Goal: Task Accomplishment & Management: Manage account settings

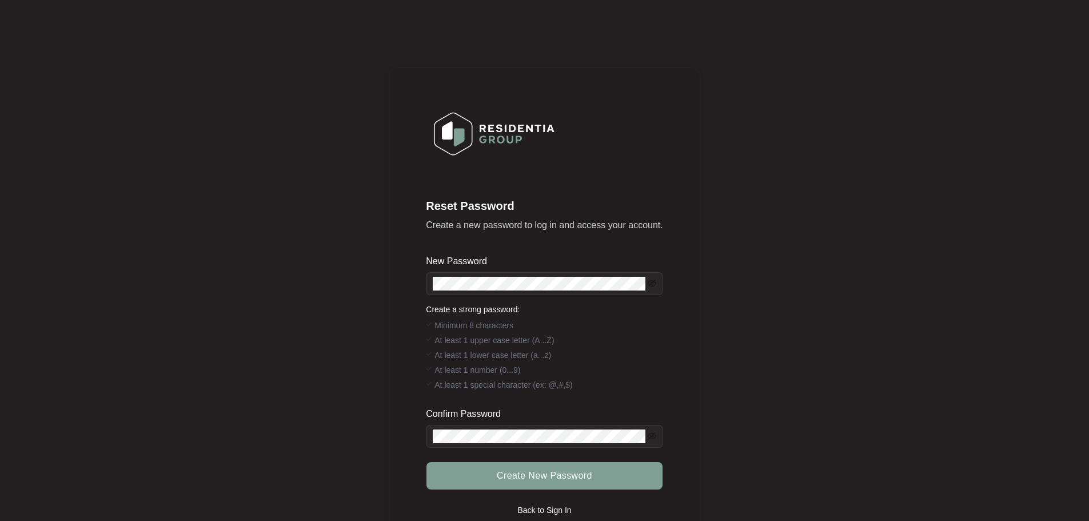
scroll to position [76, 0]
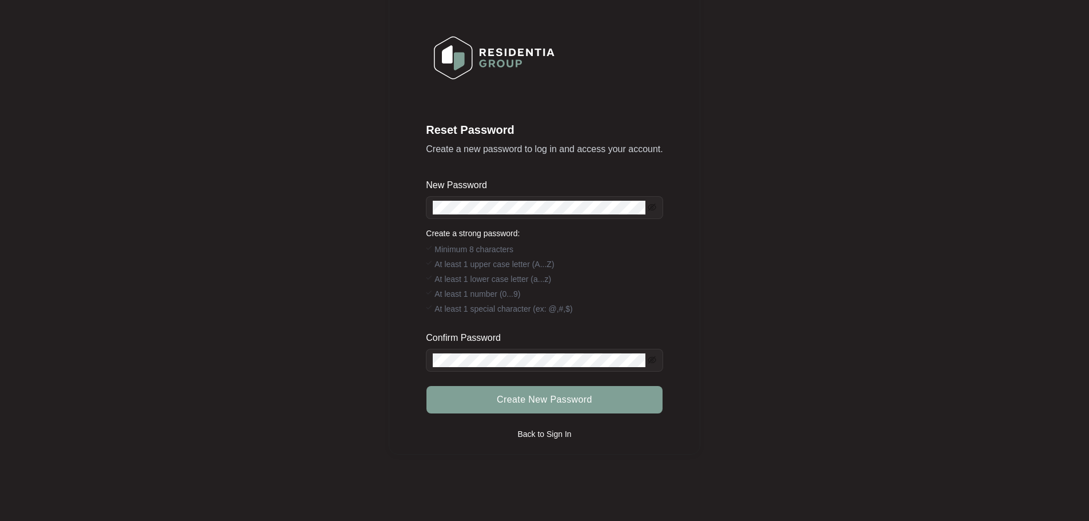
click at [542, 431] on p "Back to Sign In" at bounding box center [544, 433] width 54 height 11
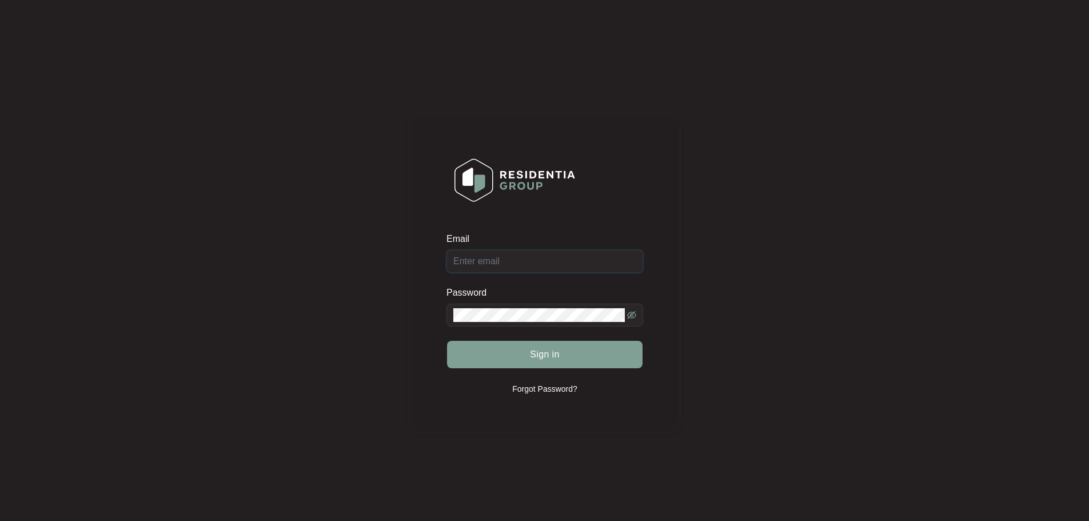
click at [465, 261] on input "Email" at bounding box center [545, 261] width 197 height 23
type input "[EMAIL_ADDRESS][DOMAIN_NAME]"
drag, startPoint x: 563, startPoint y: 257, endPoint x: 421, endPoint y: 253, distance: 141.9
click at [421, 253] on div "Email [EMAIL_ADDRESS][DOMAIN_NAME] Password Sign in Forgot Password?" at bounding box center [544, 272] width 271 height 319
type input "[EMAIL_ADDRESS][DOMAIN_NAME]"
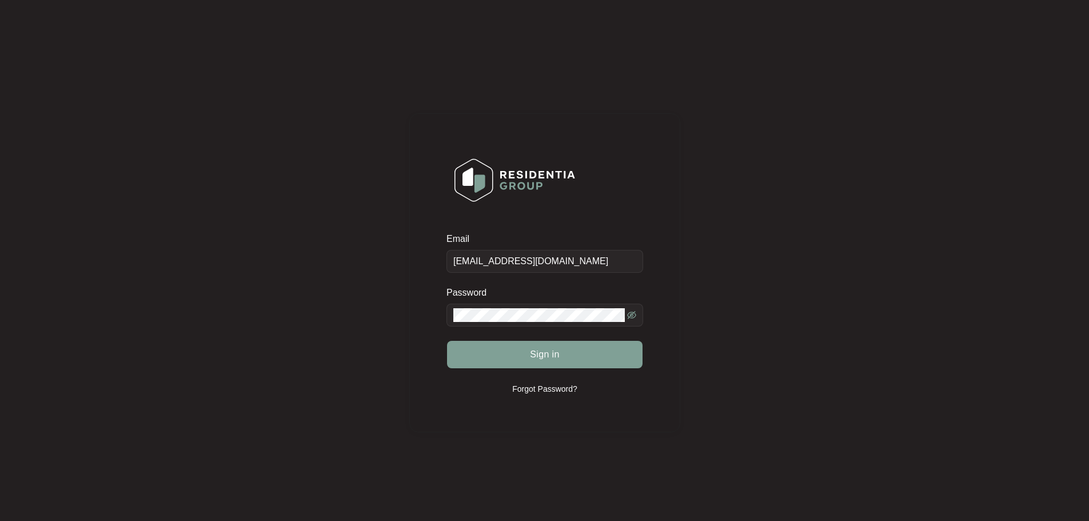
click at [611, 484] on div "Email [EMAIL_ADDRESS][DOMAIN_NAME] Password Sign in Forgot Password?" at bounding box center [544, 272] width 271 height 521
click at [633, 314] on icon "eye-invisible" at bounding box center [631, 315] width 9 height 8
click at [526, 352] on button "Sign in" at bounding box center [545, 354] width 196 height 27
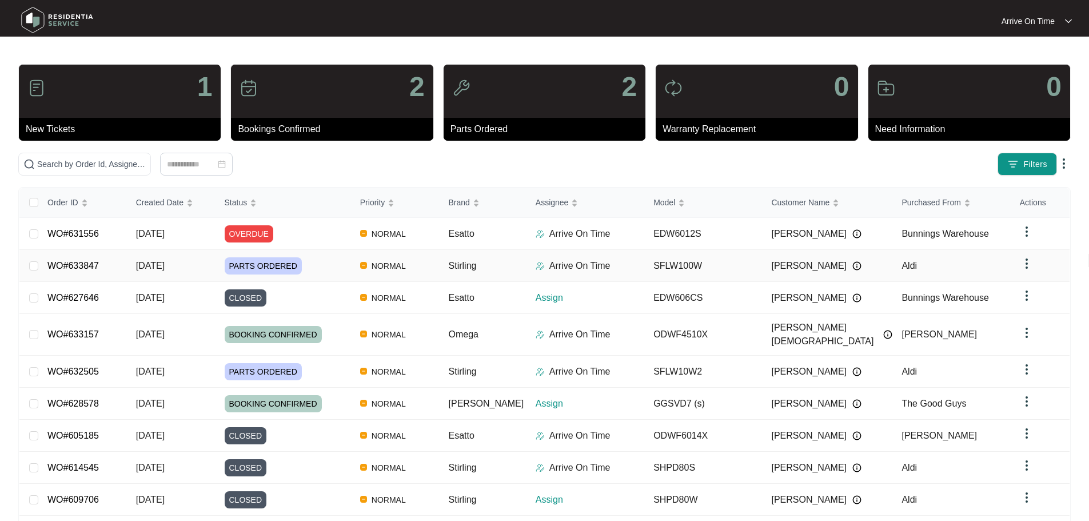
click at [1024, 265] on img at bounding box center [1027, 264] width 14 height 14
click at [247, 261] on span "PARTS ORDERED" at bounding box center [263, 265] width 77 height 17
click at [158, 293] on span "[DATE]" at bounding box center [150, 298] width 29 height 10
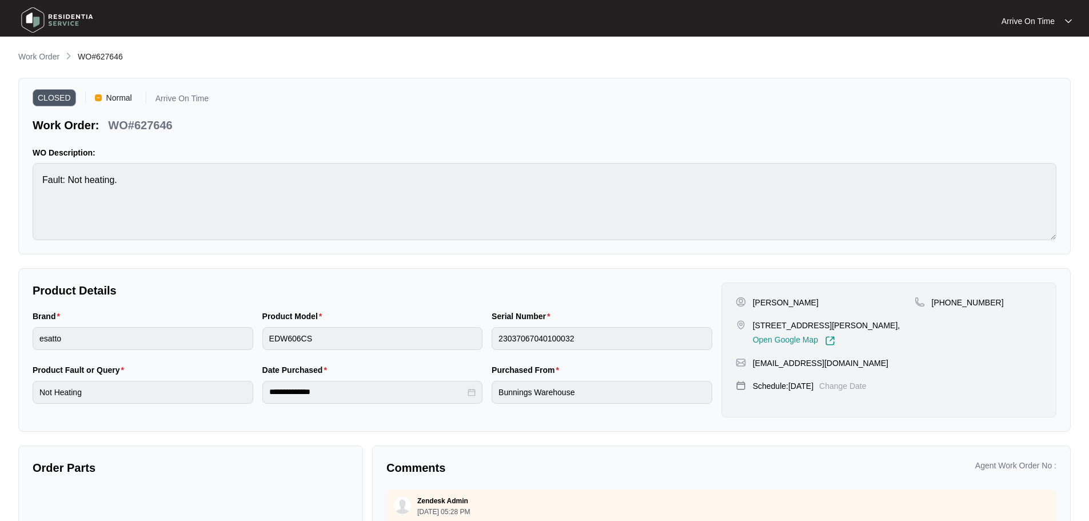
scroll to position [116, 0]
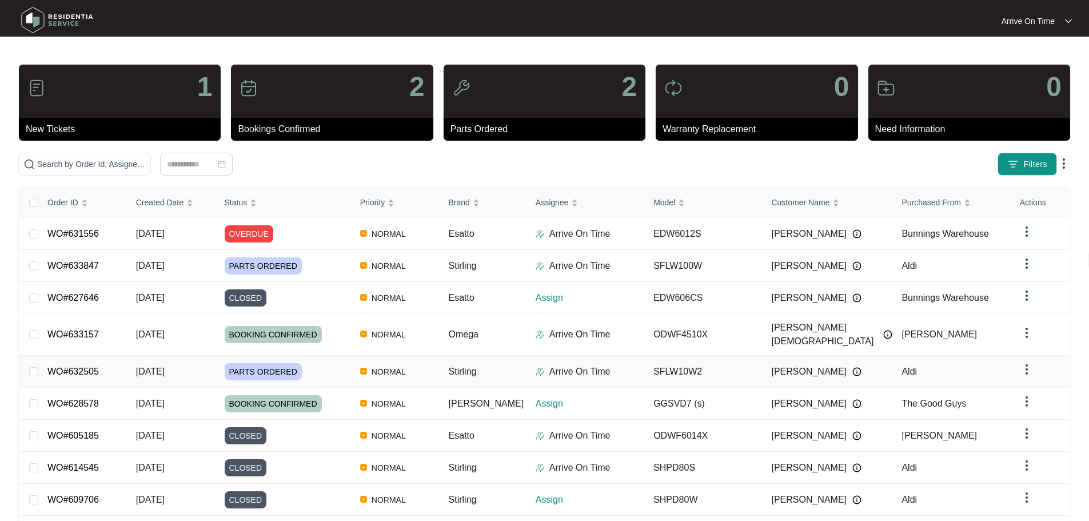
click at [566, 365] on p "Arrive On Time" at bounding box center [580, 372] width 61 height 14
click at [248, 363] on span "PARTS ORDERED" at bounding box center [263, 371] width 77 height 17
click at [303, 395] on span "BOOKING CONFIRMED" at bounding box center [273, 403] width 97 height 17
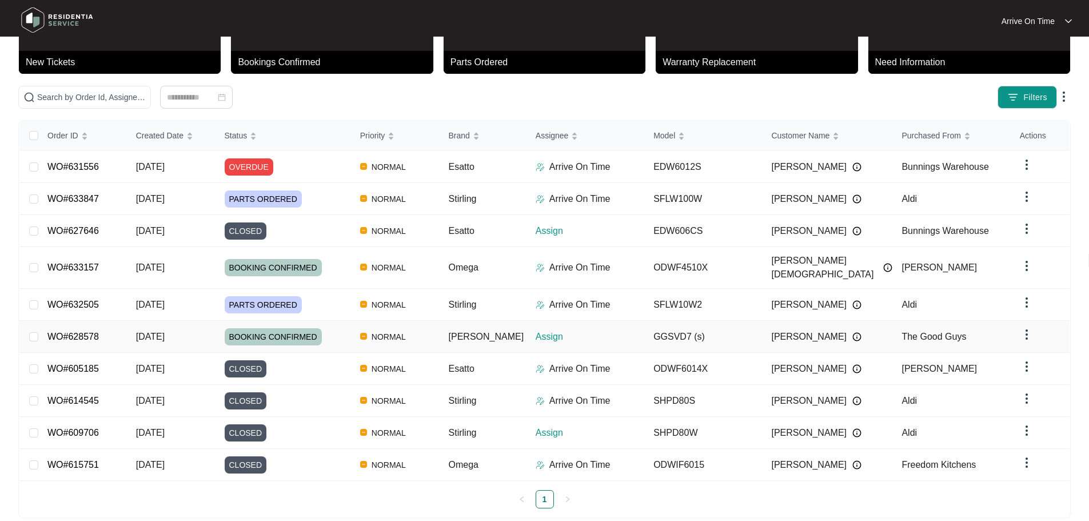
click at [546, 330] on p "Assign" at bounding box center [590, 337] width 109 height 14
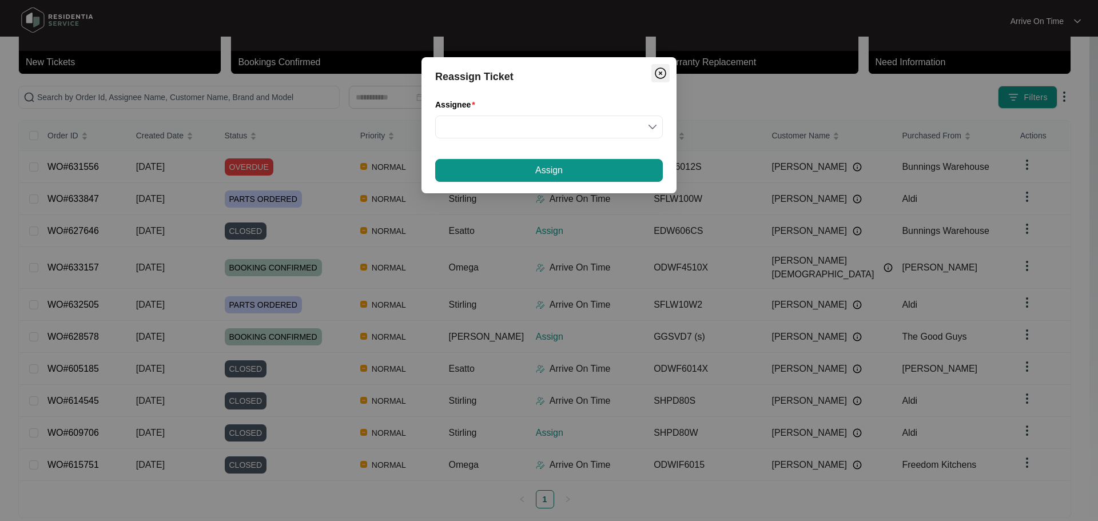
click at [659, 71] on img "Close" at bounding box center [661, 73] width 14 height 14
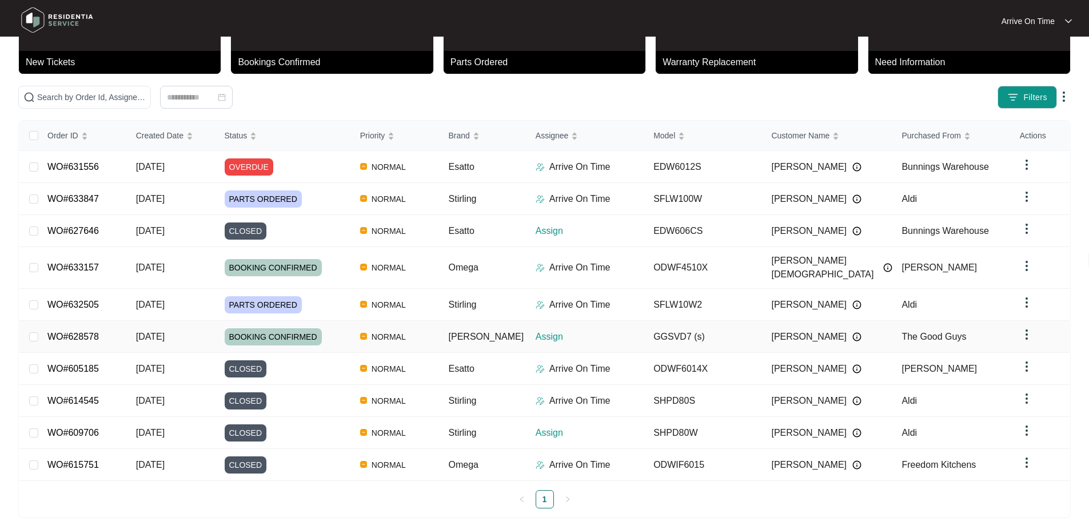
click at [145, 332] on span "[DATE]" at bounding box center [150, 337] width 29 height 10
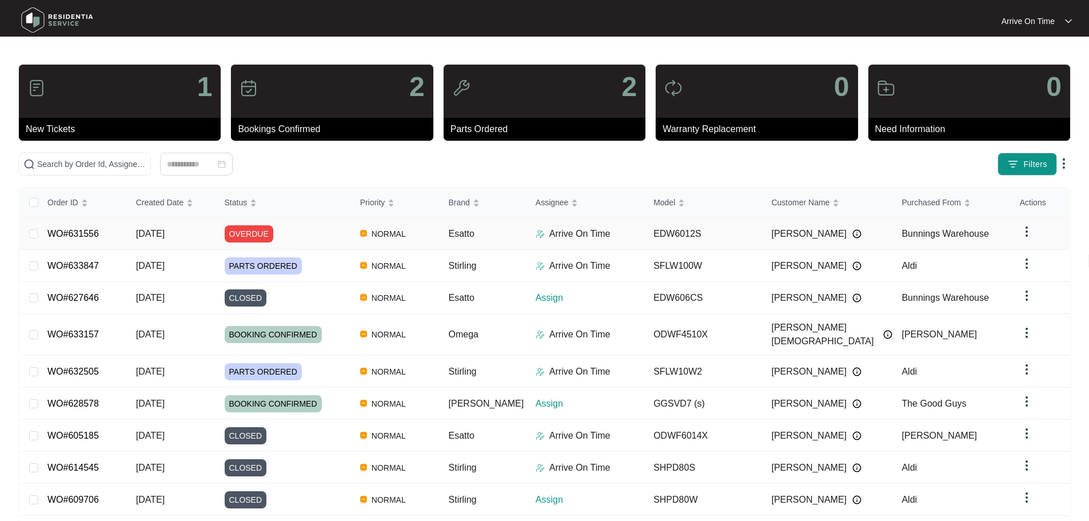
click at [686, 233] on td "EDW6012S" at bounding box center [703, 234] width 118 height 32
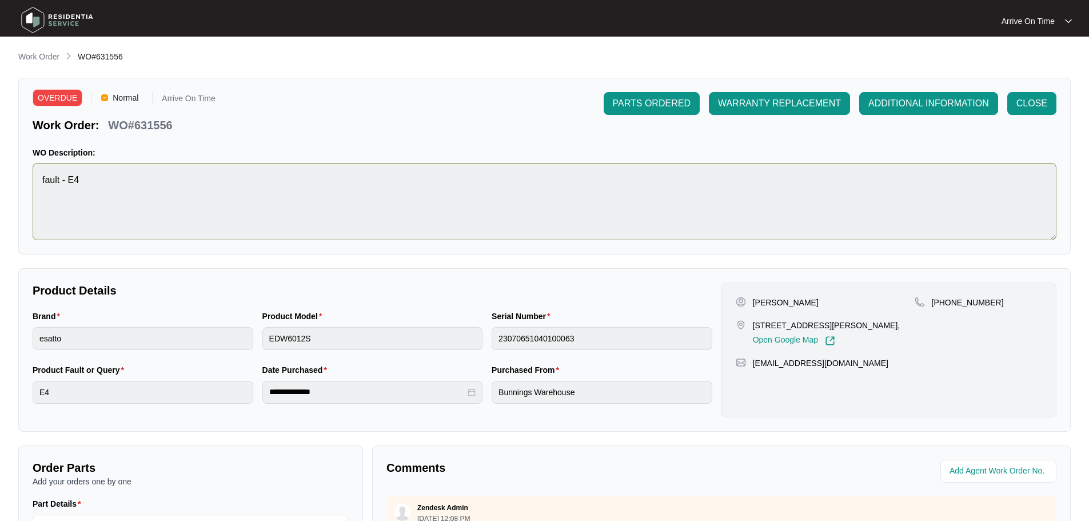
scroll to position [229, 0]
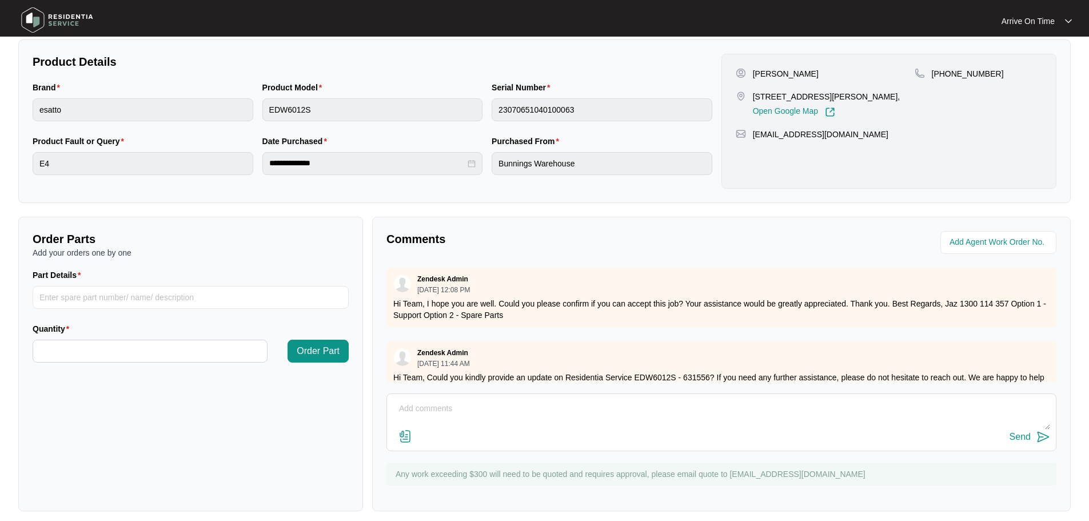
click at [424, 412] on textarea at bounding box center [722, 415] width 658 height 30
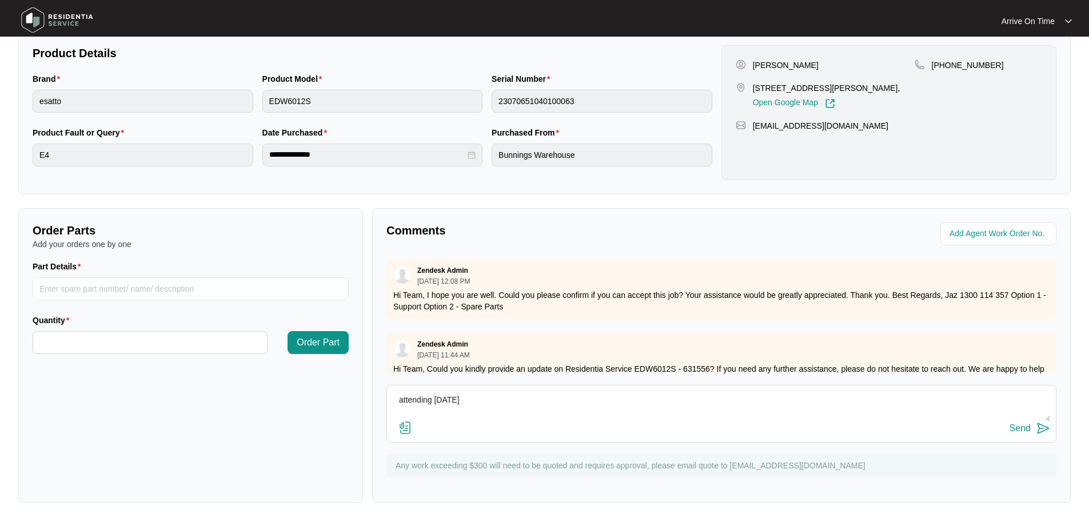
type textarea "attending [DATE]"
click at [1014, 428] on div "Send" at bounding box center [1020, 428] width 21 height 10
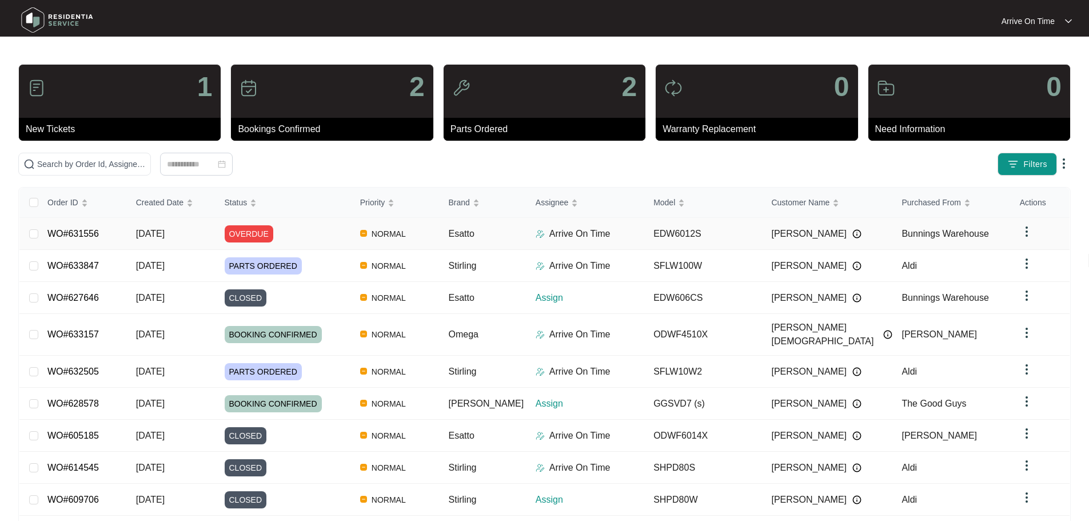
click at [676, 229] on td "EDW6012S" at bounding box center [703, 234] width 118 height 32
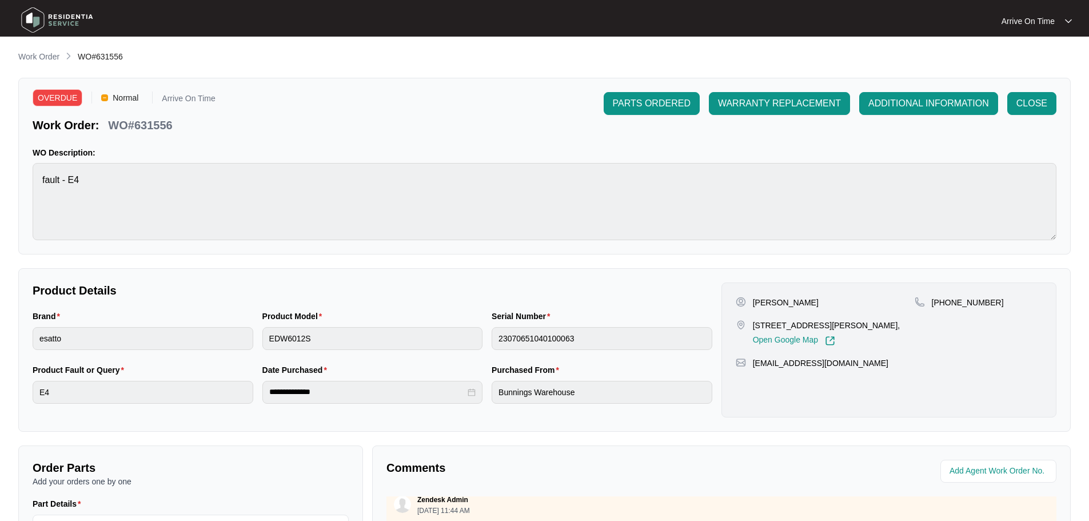
drag, startPoint x: 33, startPoint y: 52, endPoint x: 54, endPoint y: 60, distance: 22.6
click at [33, 52] on p "Work Order" at bounding box center [38, 56] width 41 height 11
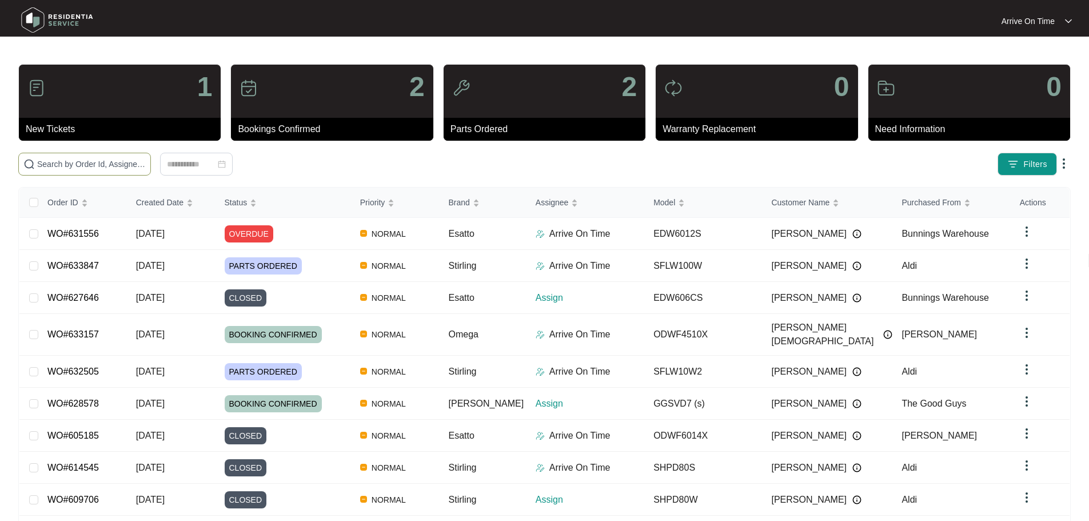
click at [45, 160] on input "text" at bounding box center [91, 164] width 109 height 13
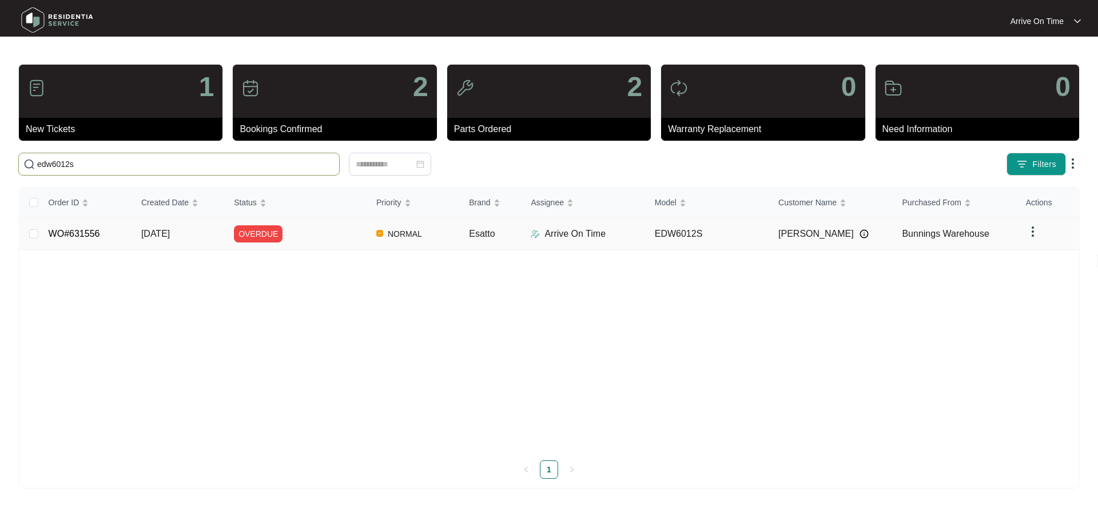
type input "edw6012s"
click at [560, 230] on p "Arrive On Time" at bounding box center [574, 234] width 61 height 14
click at [1031, 233] on img at bounding box center [1033, 232] width 14 height 14
click at [753, 294] on div "Order ID Created Date Status Priority Brand Assignee Model Customer Name Purcha…" at bounding box center [548, 320] width 1059 height 264
click at [145, 231] on span "[DATE]" at bounding box center [155, 234] width 29 height 10
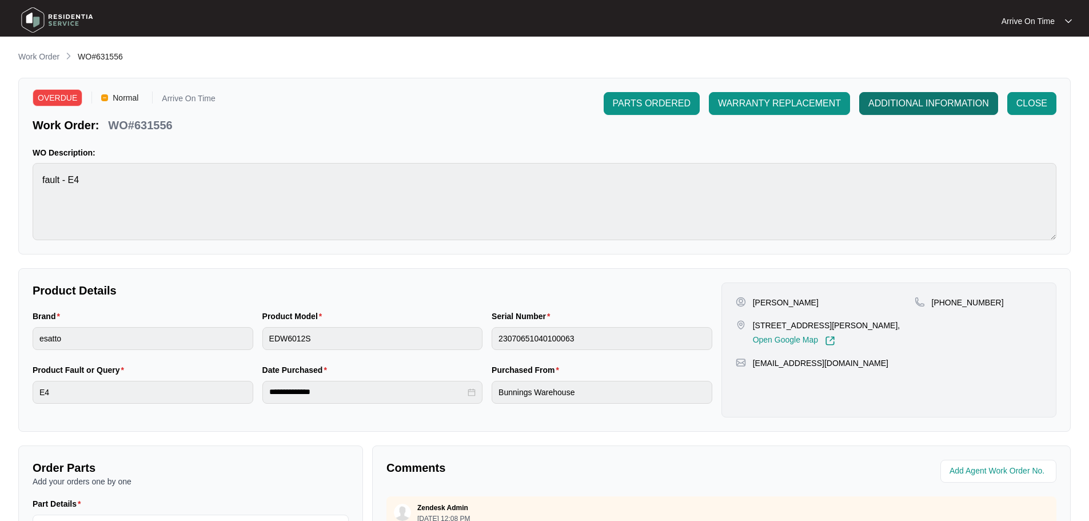
click at [930, 106] on span "ADDITIONAL INFORMATION" at bounding box center [929, 104] width 121 height 14
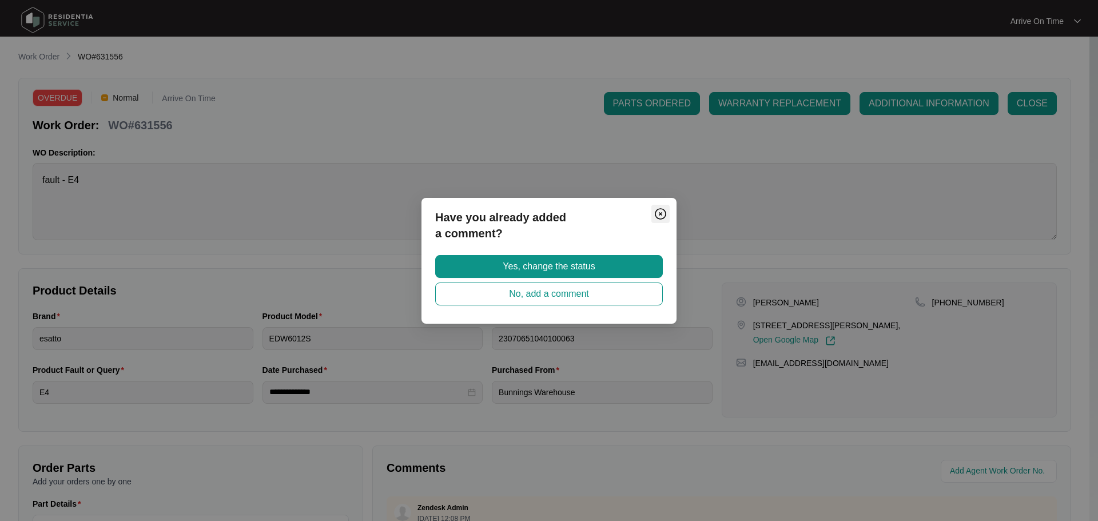
click at [659, 210] on img "Close" at bounding box center [661, 214] width 14 height 14
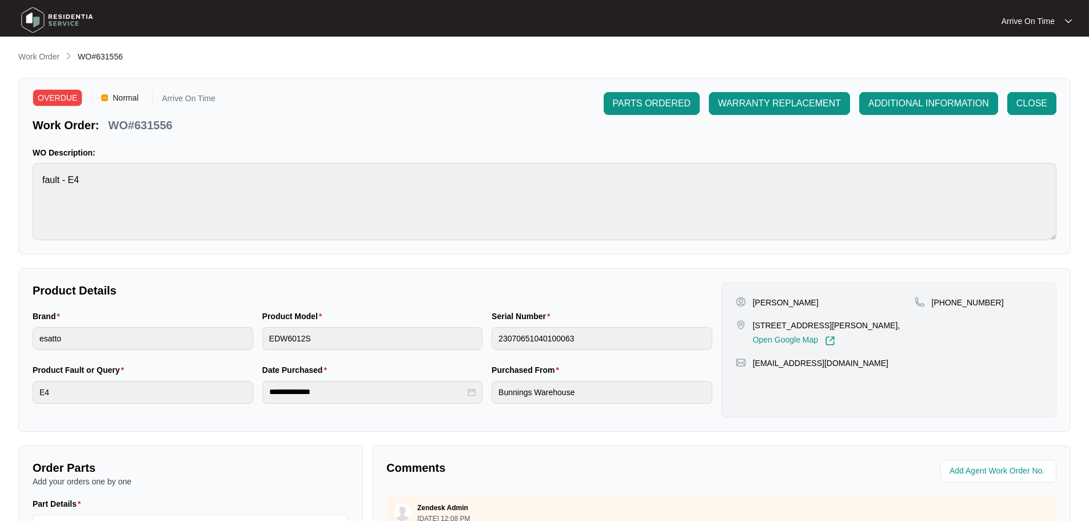
click at [23, 52] on p "Work Order" at bounding box center [38, 56] width 41 height 11
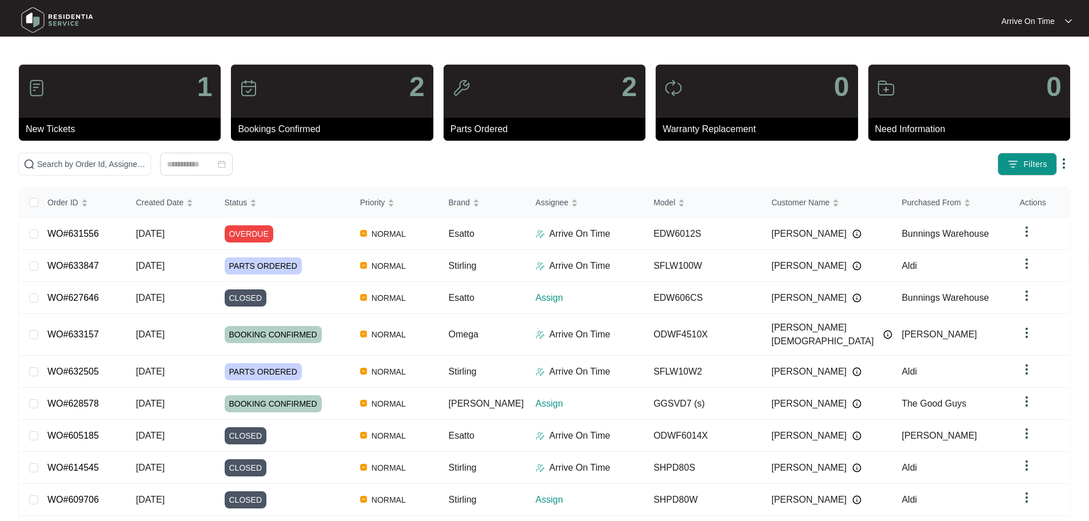
click at [1033, 21] on p "Arrive On Time" at bounding box center [1028, 20] width 53 height 11
click at [1034, 21] on p "Arrive On Time" at bounding box center [1028, 20] width 53 height 11
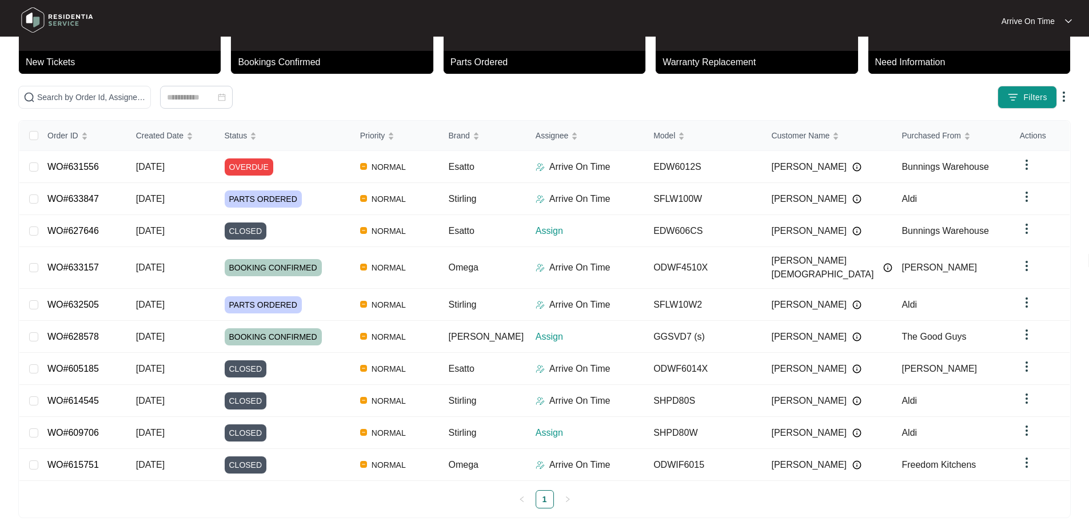
click at [53, 18] on img at bounding box center [57, 20] width 80 height 34
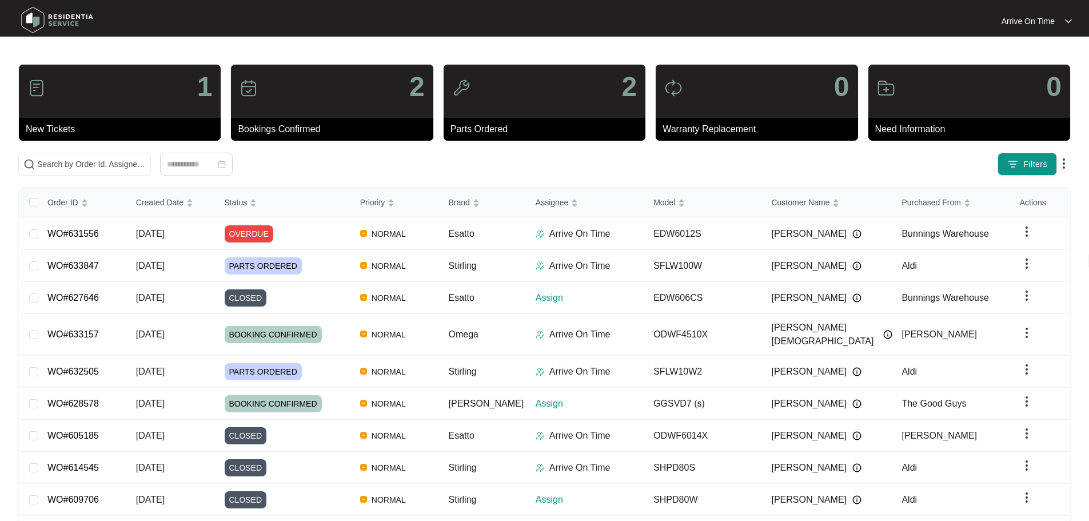
click at [60, 15] on img at bounding box center [57, 20] width 80 height 34
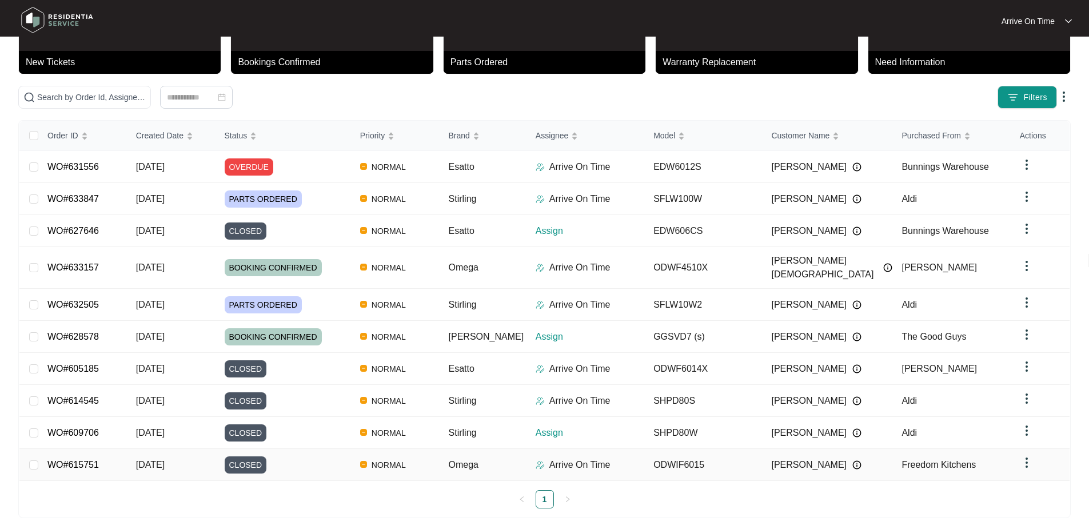
click at [793, 458] on span "[PERSON_NAME]" at bounding box center [808, 465] width 75 height 14
click at [162, 460] on span "[DATE]" at bounding box center [150, 465] width 29 height 10
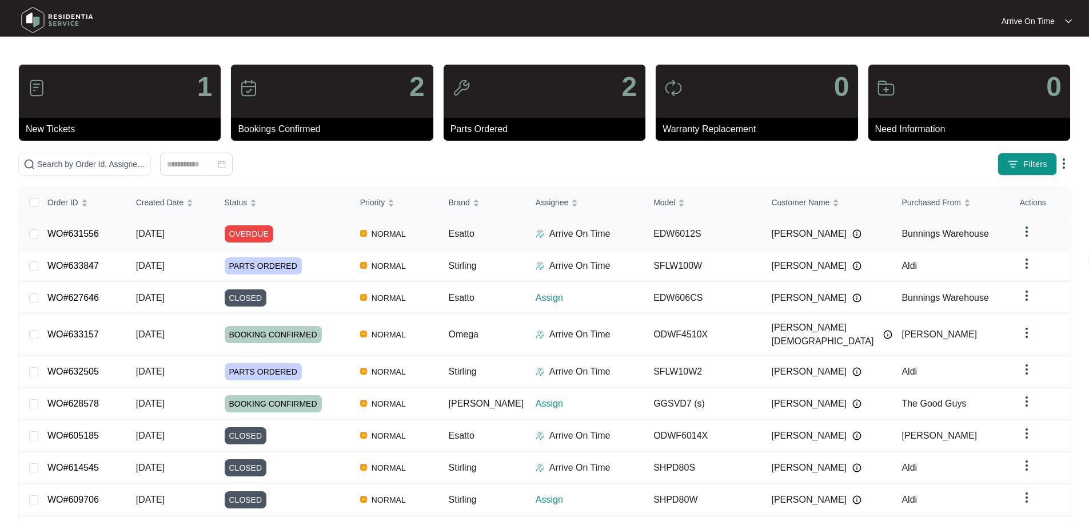
scroll to position [67, 0]
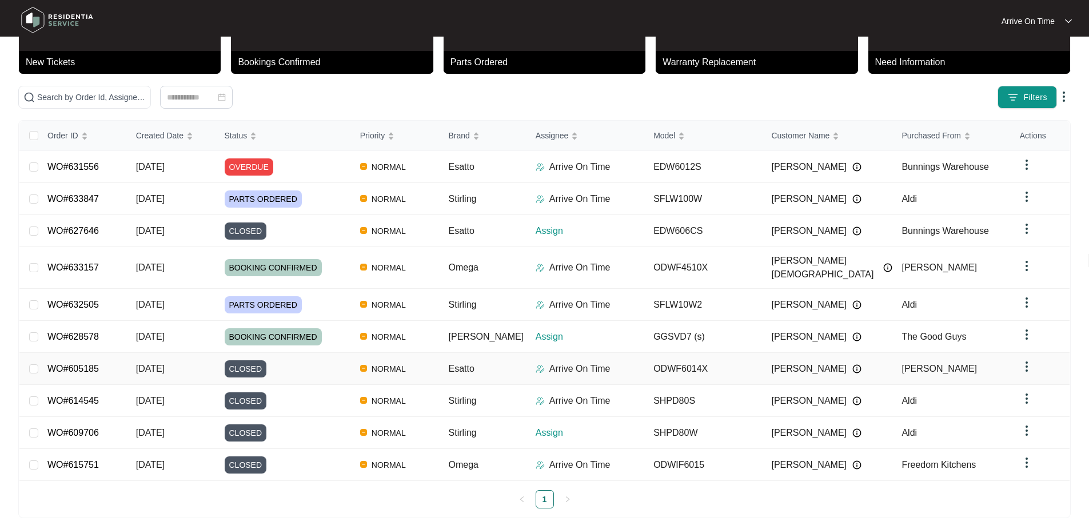
click at [666, 353] on td "ODWF6014X" at bounding box center [703, 369] width 118 height 32
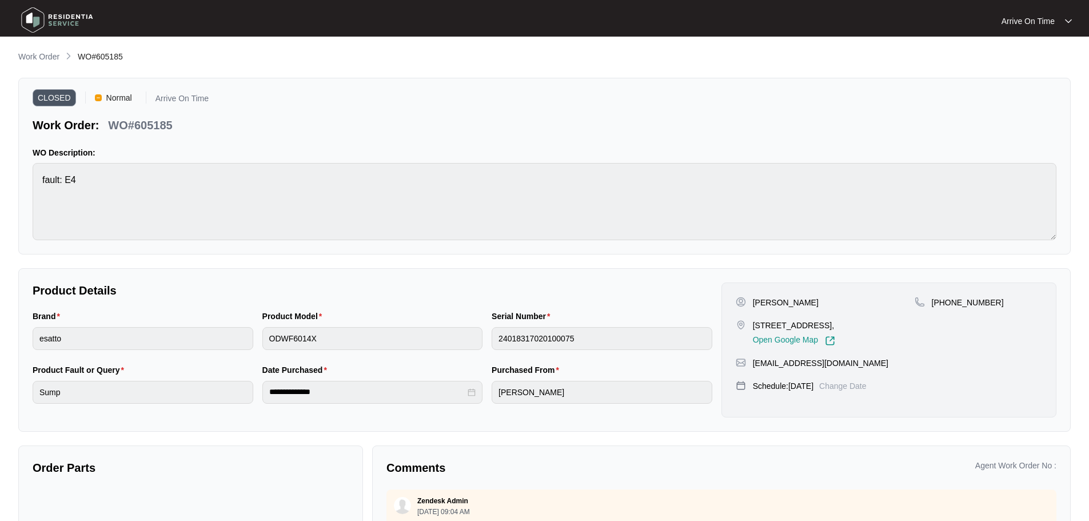
scroll to position [116, 0]
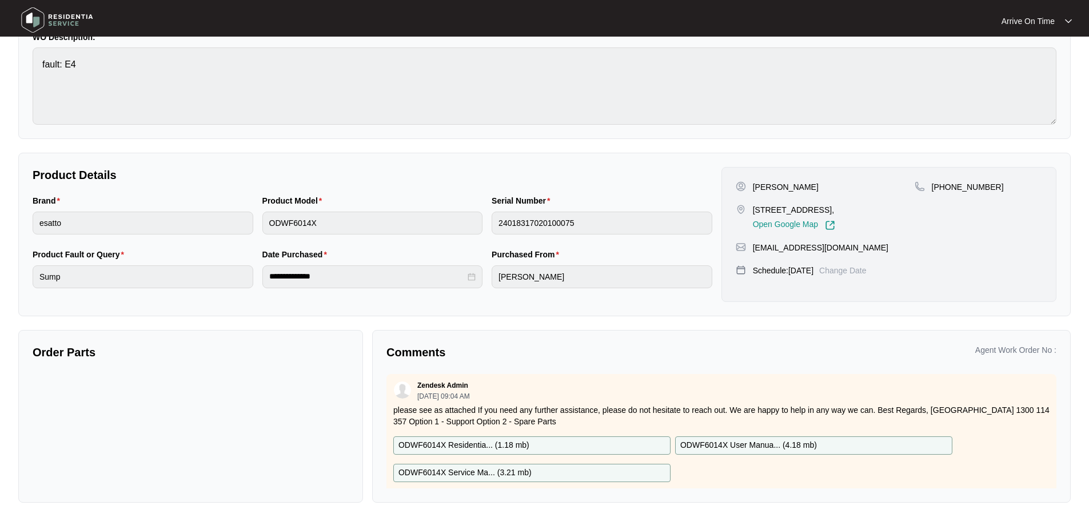
click at [444, 444] on p "ODWF6014X Residentia... ( 1.18 mb )" at bounding box center [464, 445] width 131 height 13
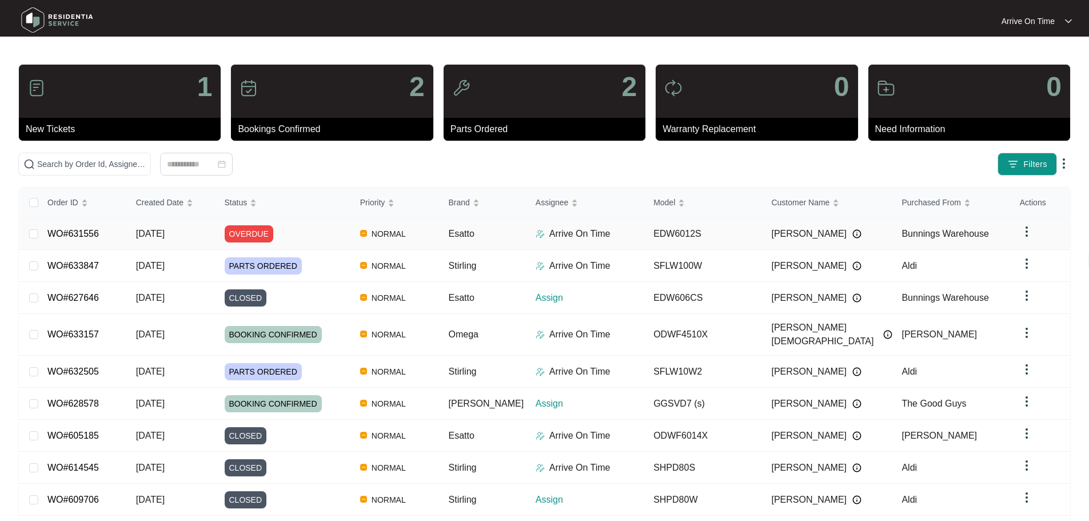
click at [679, 234] on td "EDW6012S" at bounding box center [703, 234] width 118 height 32
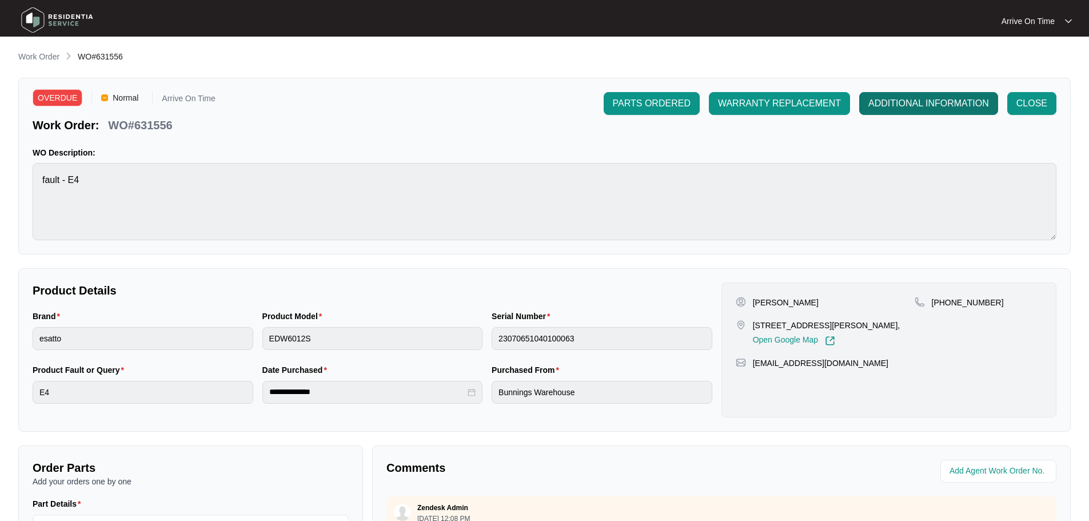
click at [915, 101] on span "ADDITIONAL INFORMATION" at bounding box center [929, 104] width 121 height 14
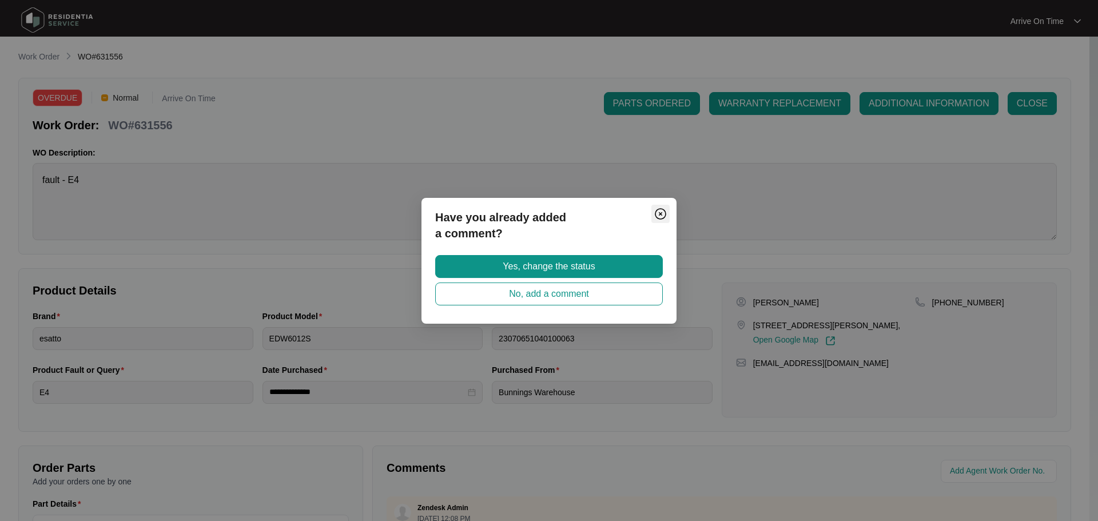
drag, startPoint x: 663, startPoint y: 212, endPoint x: 683, endPoint y: 193, distance: 27.5
click at [662, 212] on img "Close" at bounding box center [661, 214] width 14 height 14
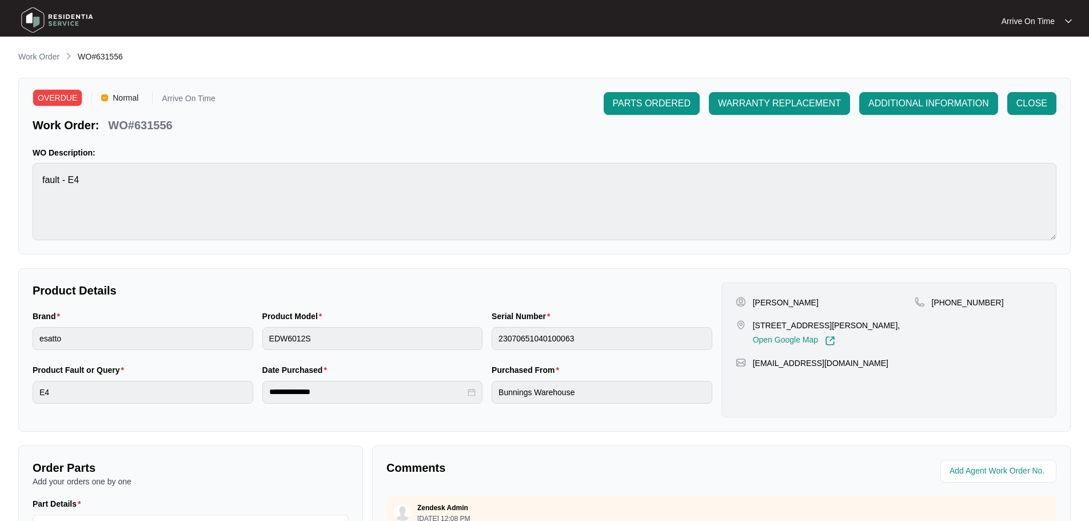
click at [1065, 18] on div "Arrive On Time" at bounding box center [1037, 20] width 70 height 11
click at [1041, 42] on p "Settings" at bounding box center [1046, 40] width 34 height 11
